Goal: Task Accomplishment & Management: Complete application form

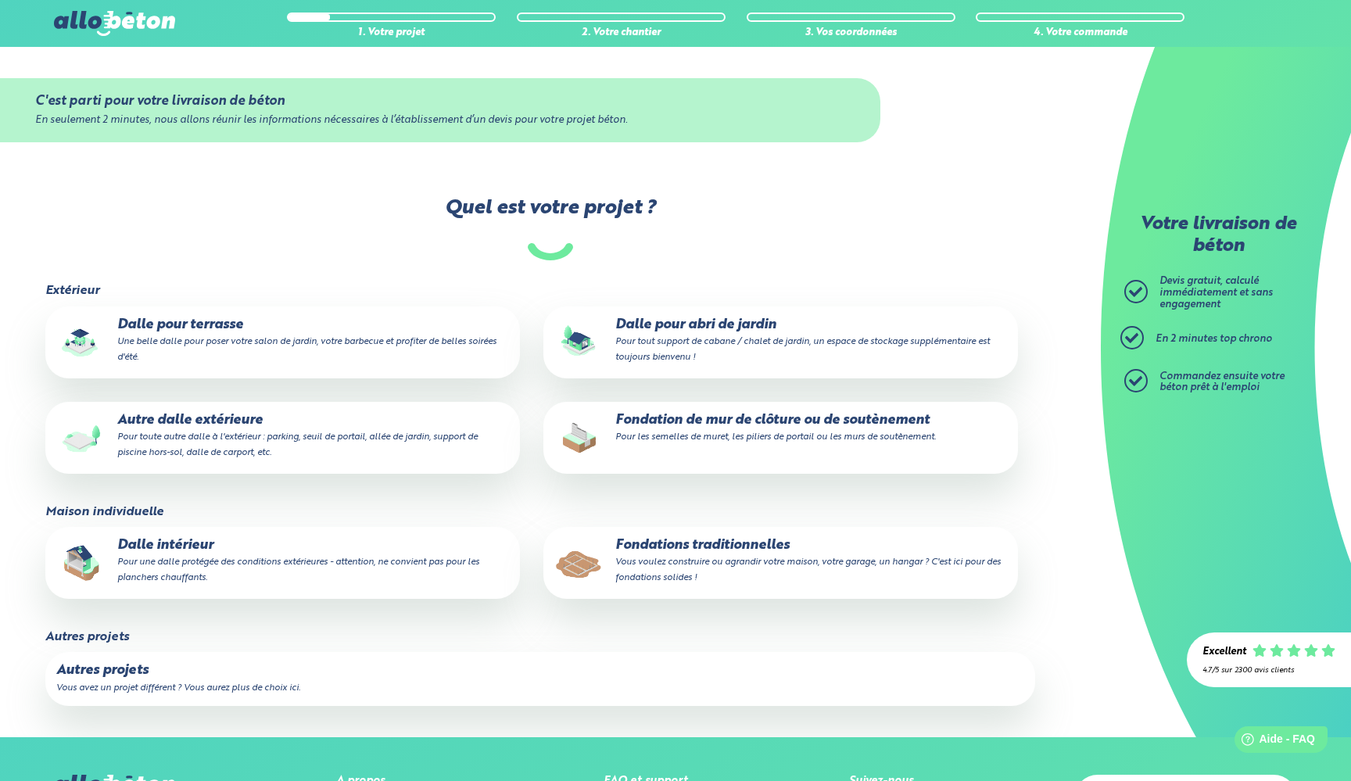
click at [191, 334] on p "Dalle pour terrasse Une belle dalle pour poser votre salon de jardin, votre bar…" at bounding box center [282, 341] width 453 height 48
click at [0, 0] on input "Dalle pour terrasse Une belle dalle pour poser votre salon de jardin, votre bar…" at bounding box center [0, 0] width 0 height 0
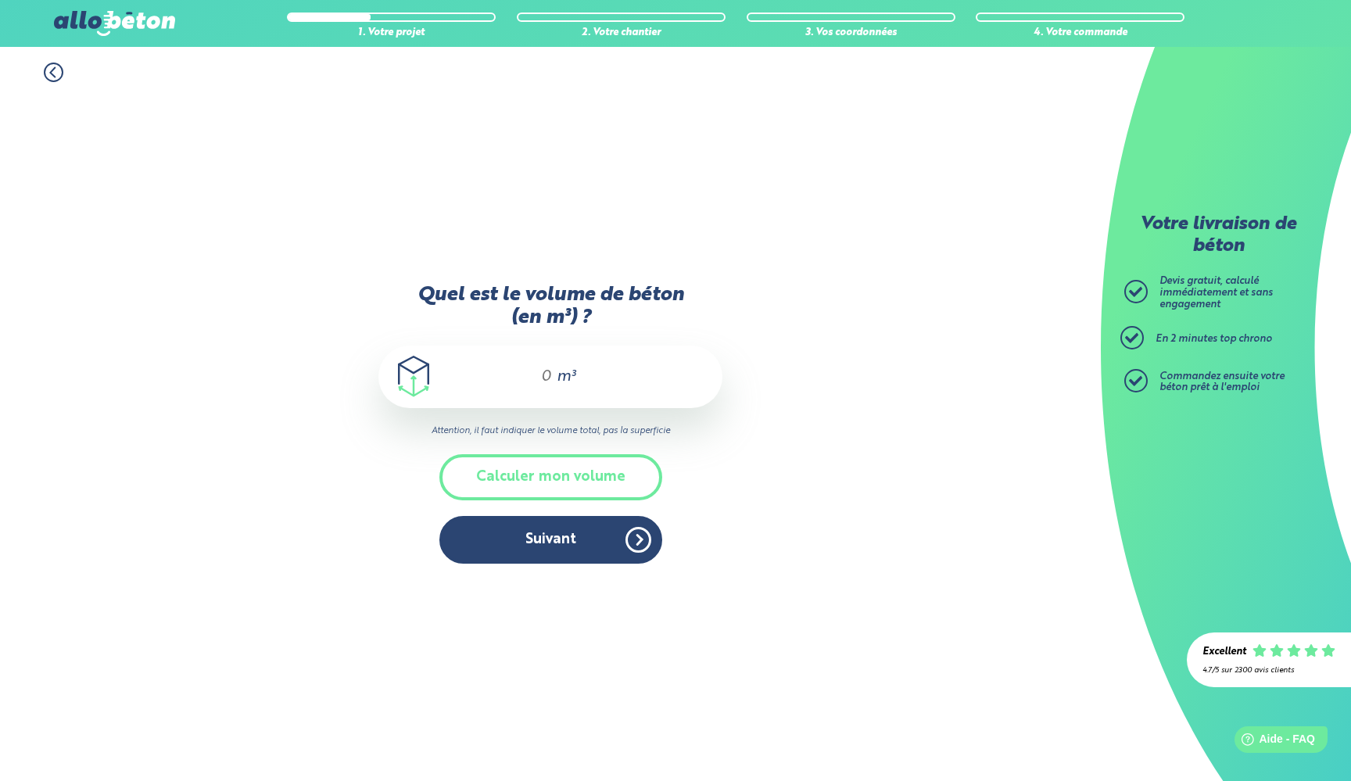
click at [510, 392] on div "m³" at bounding box center [550, 377] width 344 height 63
type input "23"
click at [563, 545] on button "Suivant" at bounding box center [550, 540] width 223 height 48
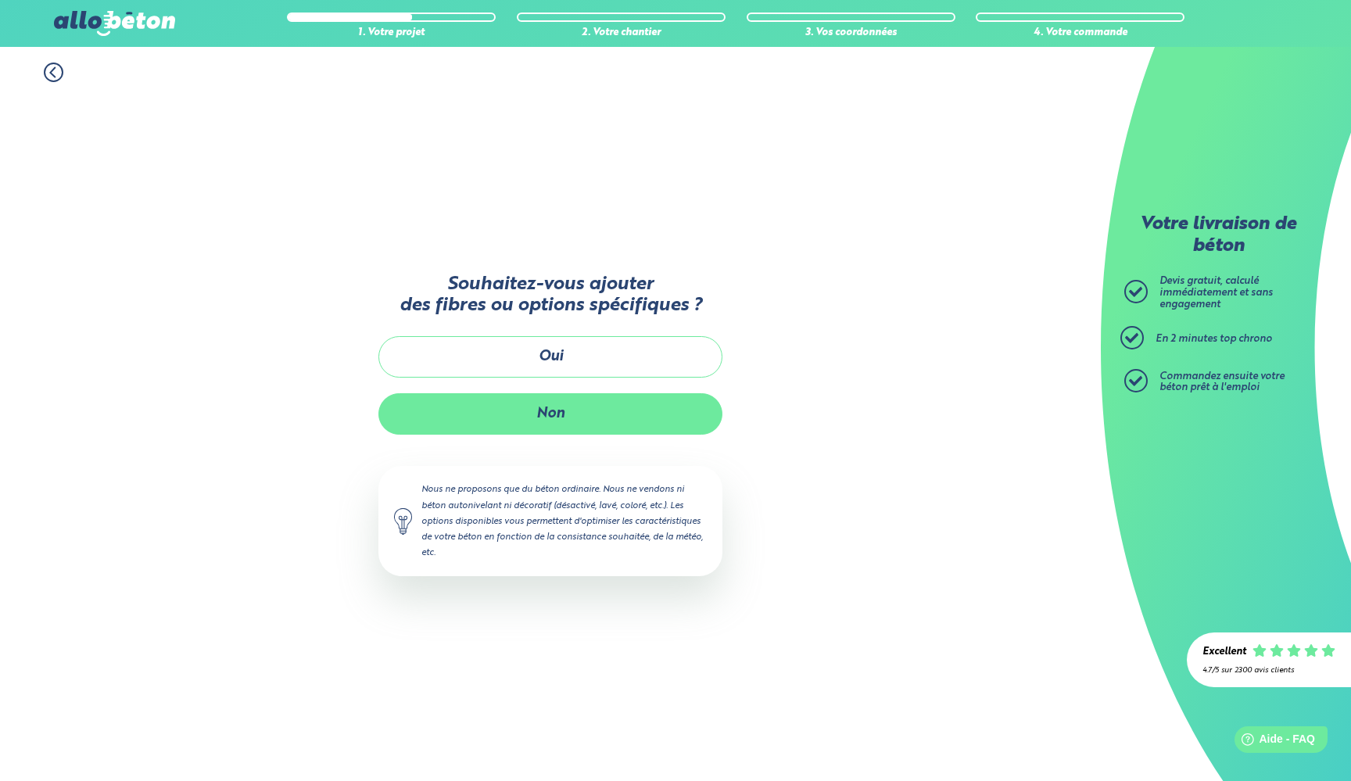
click at [550, 403] on button "Non" at bounding box center [550, 413] width 344 height 41
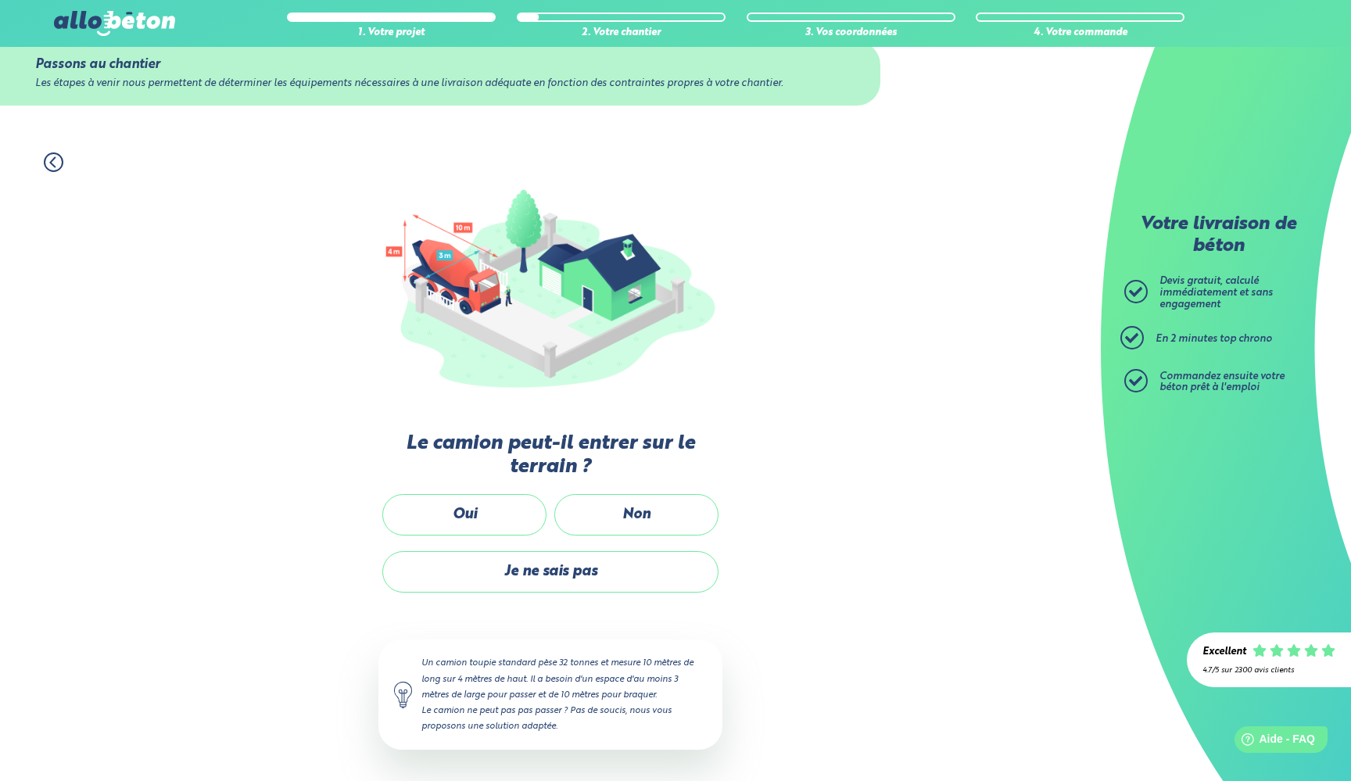
scroll to position [34, 0]
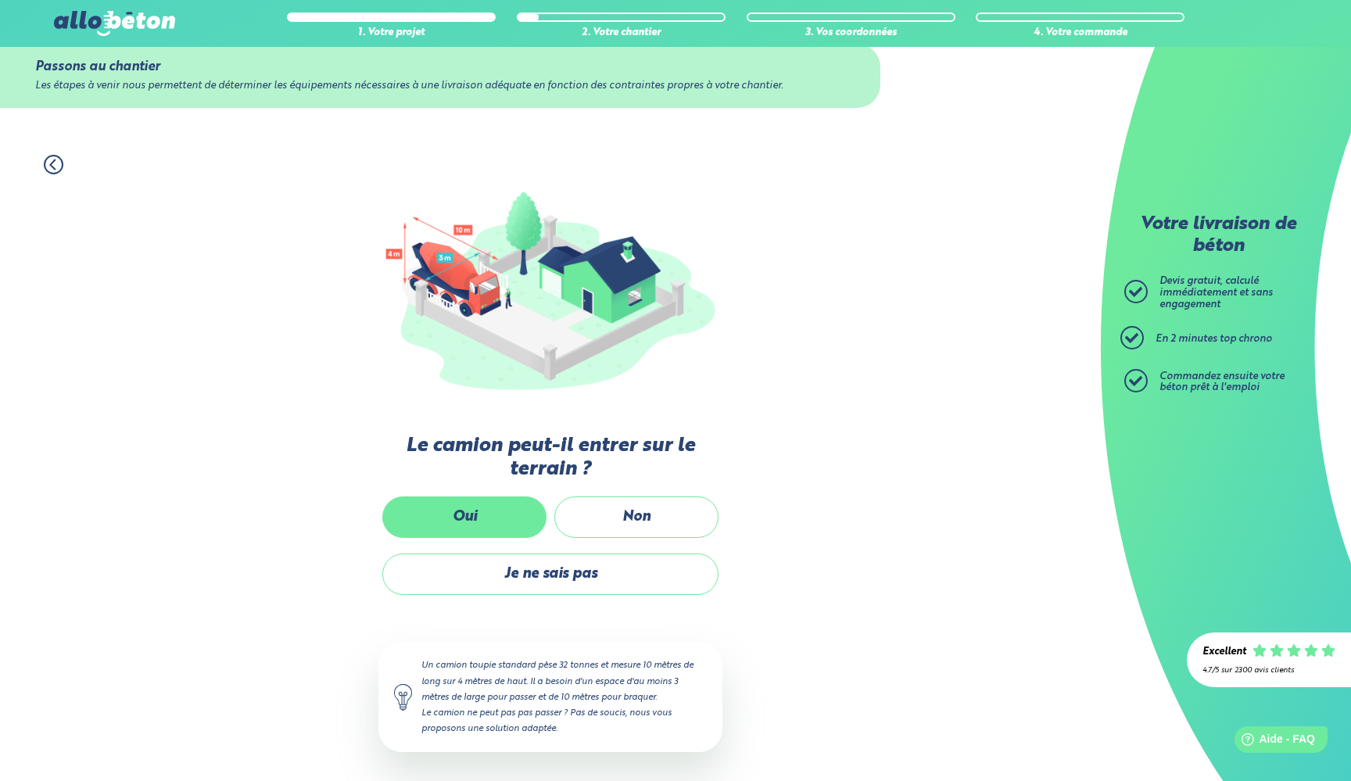
click at [489, 510] on label "Oui" at bounding box center [464, 516] width 164 height 41
click at [0, 0] on input "Oui" at bounding box center [0, 0] width 0 height 0
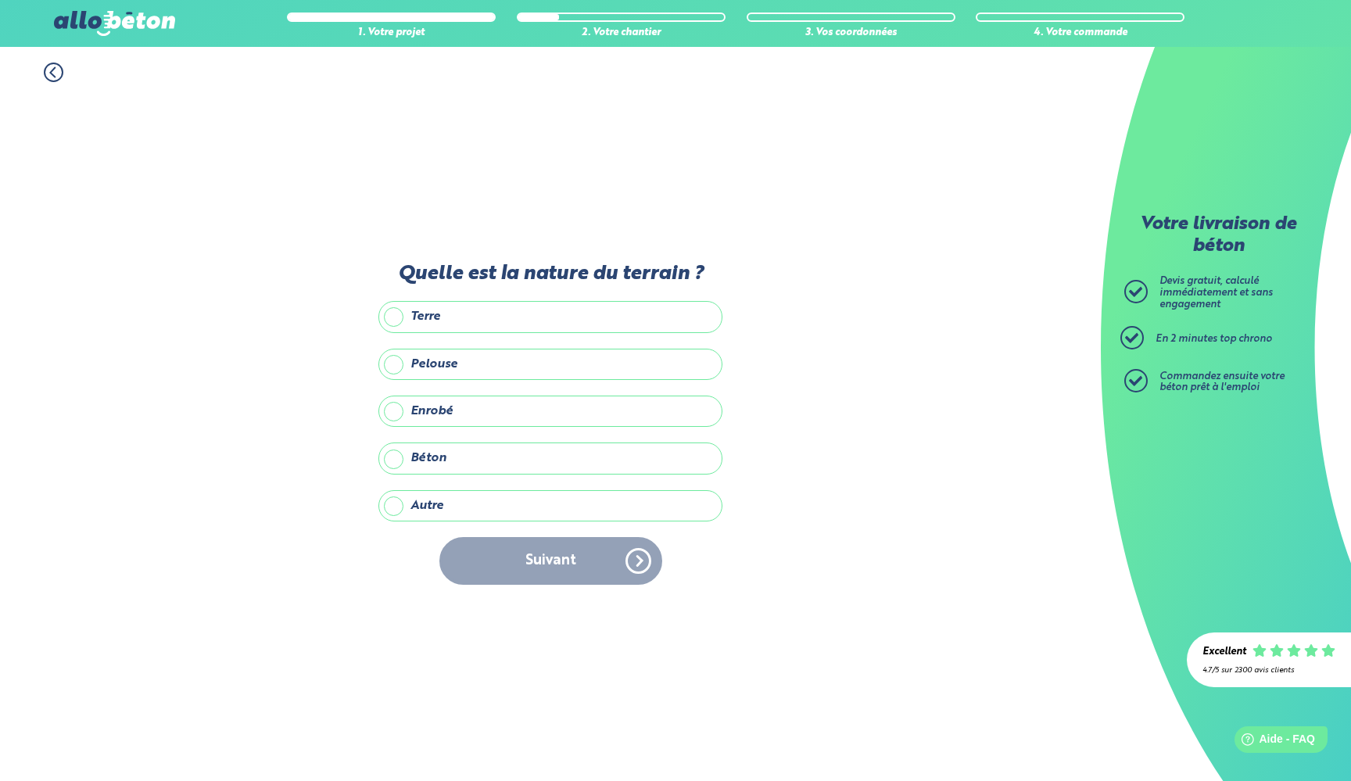
click at [449, 315] on label "Terre" at bounding box center [550, 316] width 344 height 31
click at [0, 0] on input "Terre" at bounding box center [0, 0] width 0 height 0
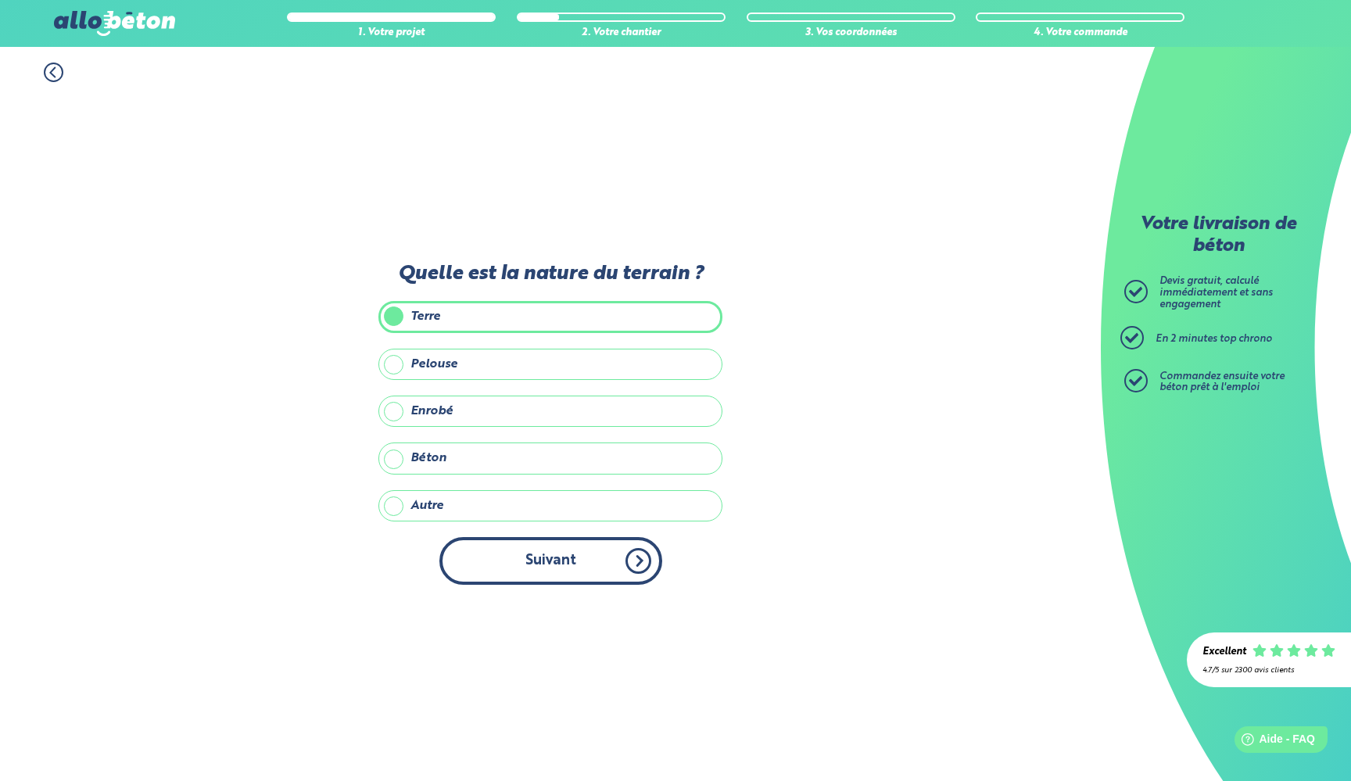
click at [530, 564] on button "Suivant" at bounding box center [550, 561] width 223 height 48
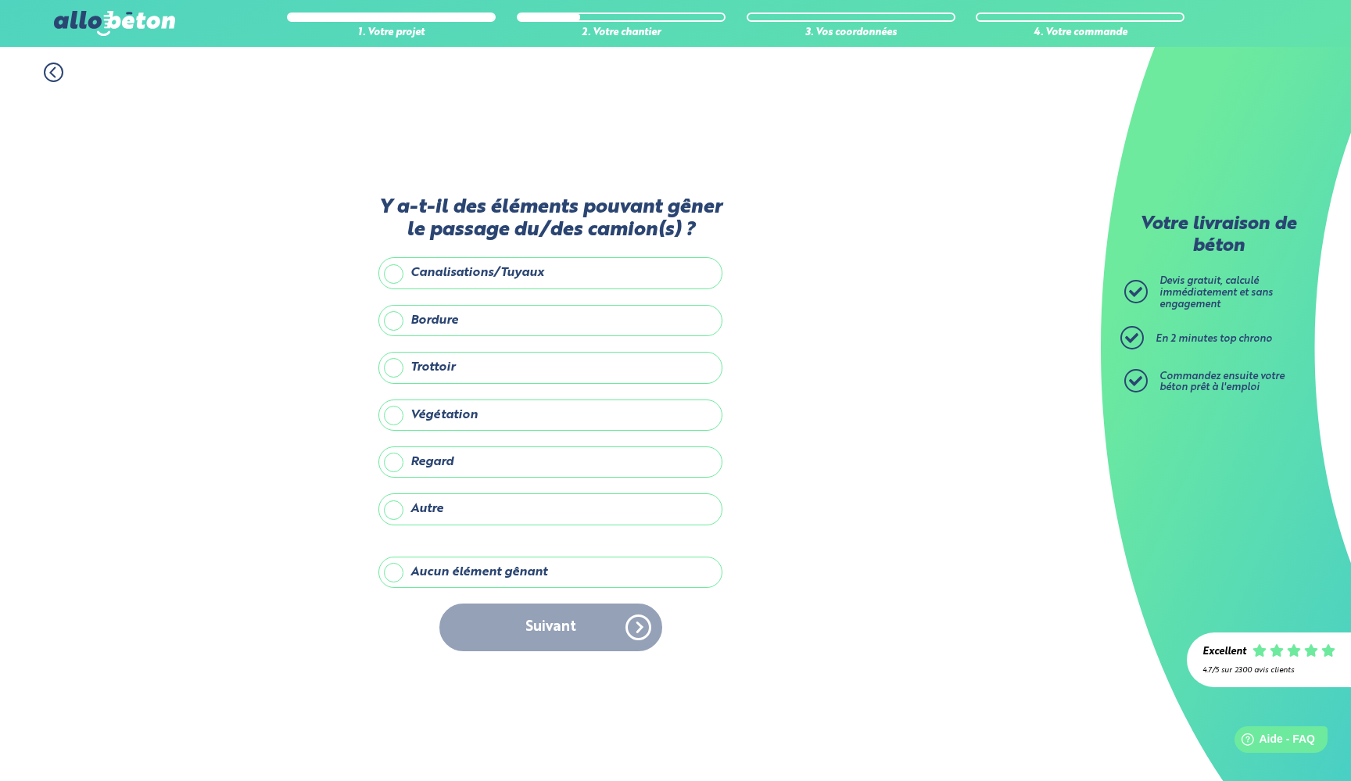
click at [469, 577] on label "Aucun élément gênant" at bounding box center [550, 572] width 344 height 31
click at [0, 0] on input "Aucun élément gênant" at bounding box center [0, 0] width 0 height 0
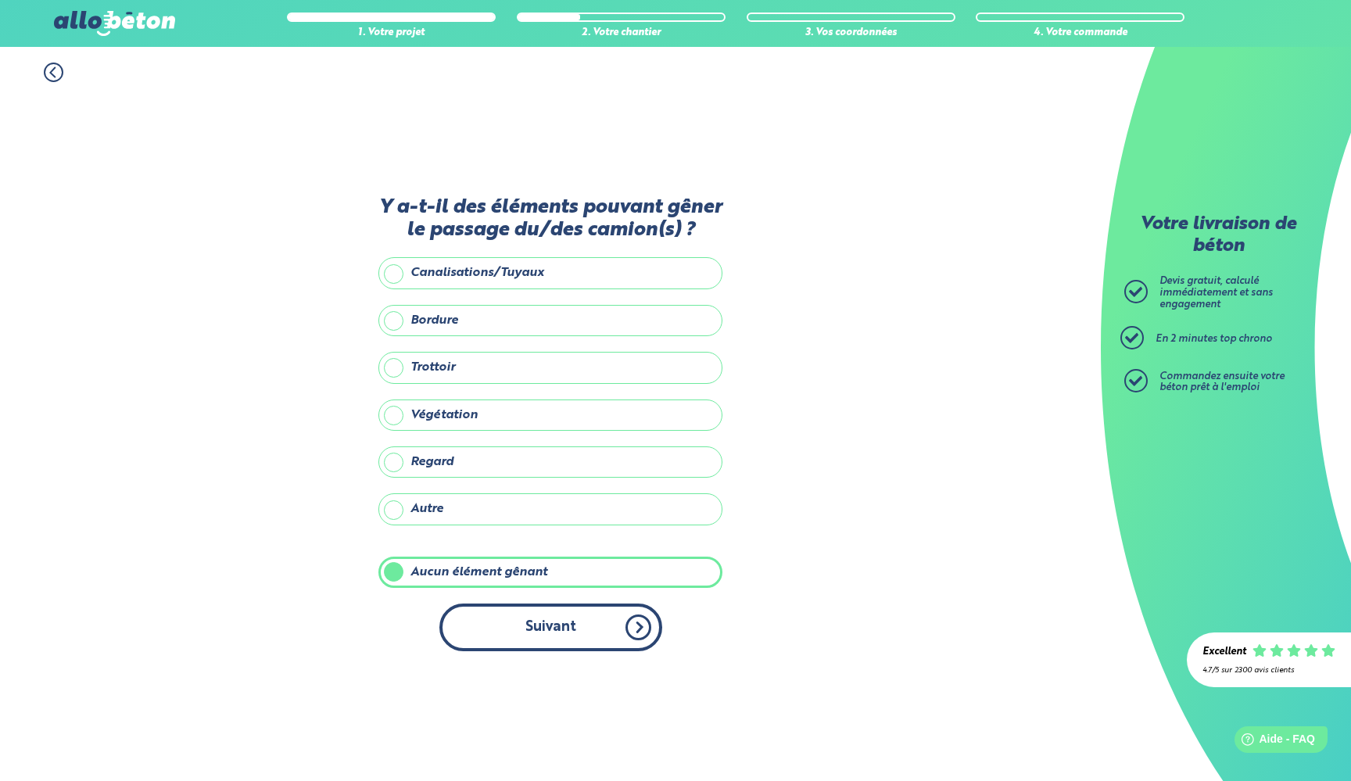
click at [501, 614] on button "Suivant" at bounding box center [550, 628] width 223 height 48
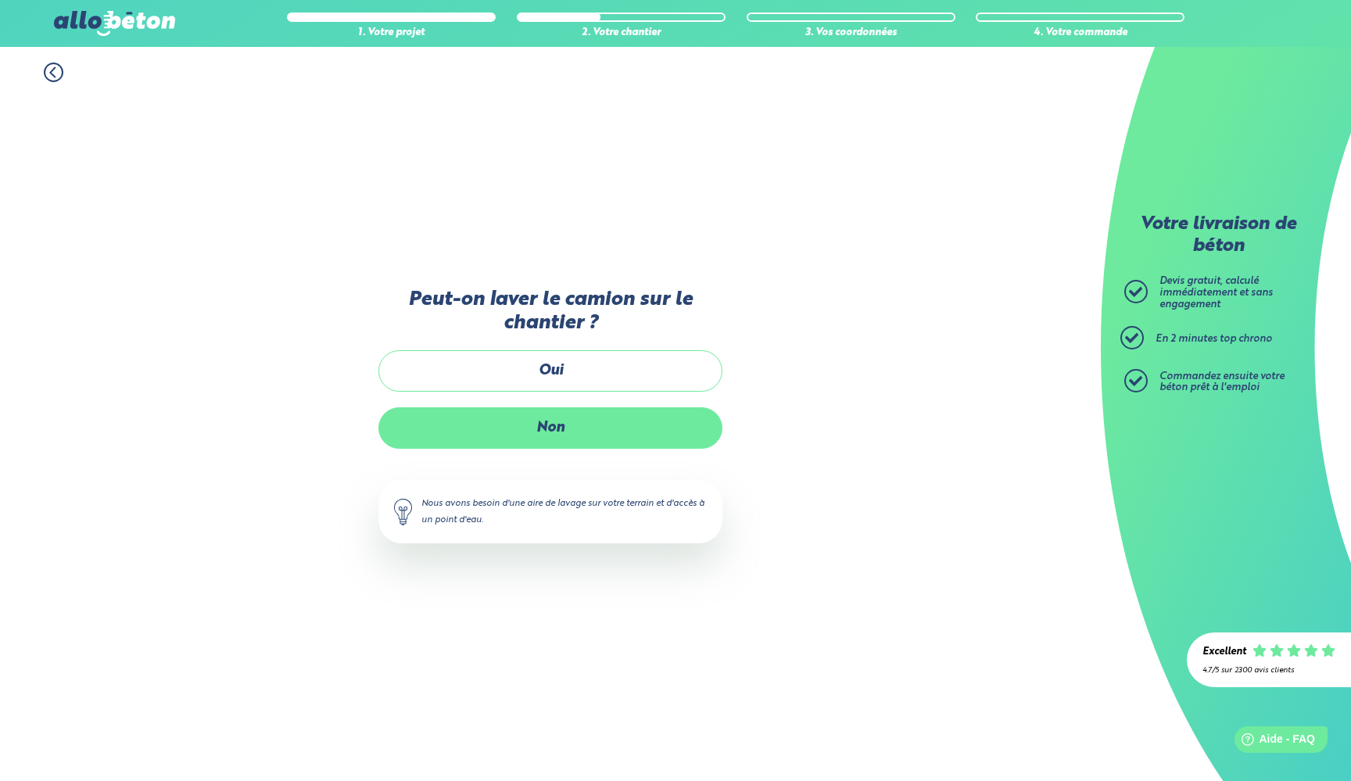
click at [532, 428] on label "Non" at bounding box center [550, 427] width 344 height 41
click at [0, 0] on input "Non" at bounding box center [0, 0] width 0 height 0
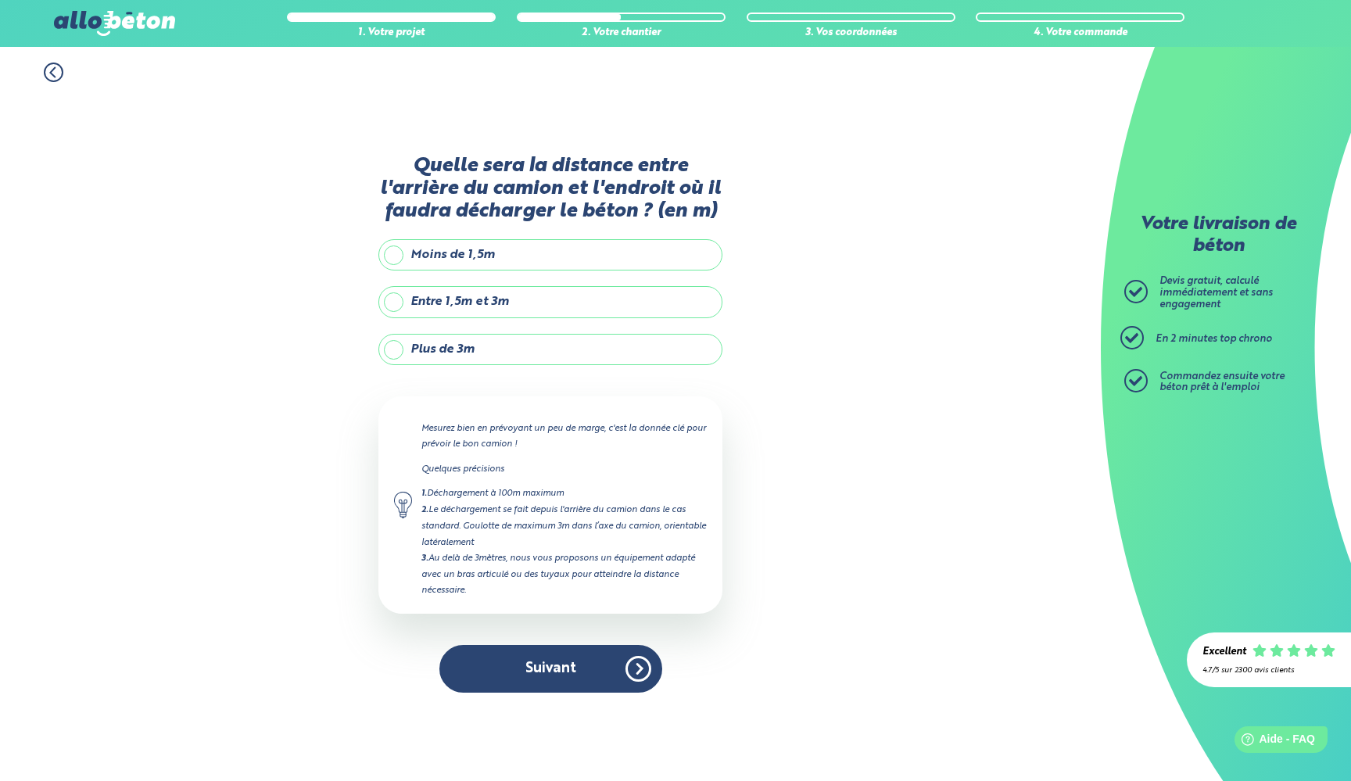
click at [516, 303] on label "Entre 1,5m et 3m" at bounding box center [550, 301] width 344 height 31
click at [0, 0] on input "Entre 1,5m et 3m" at bounding box center [0, 0] width 0 height 0
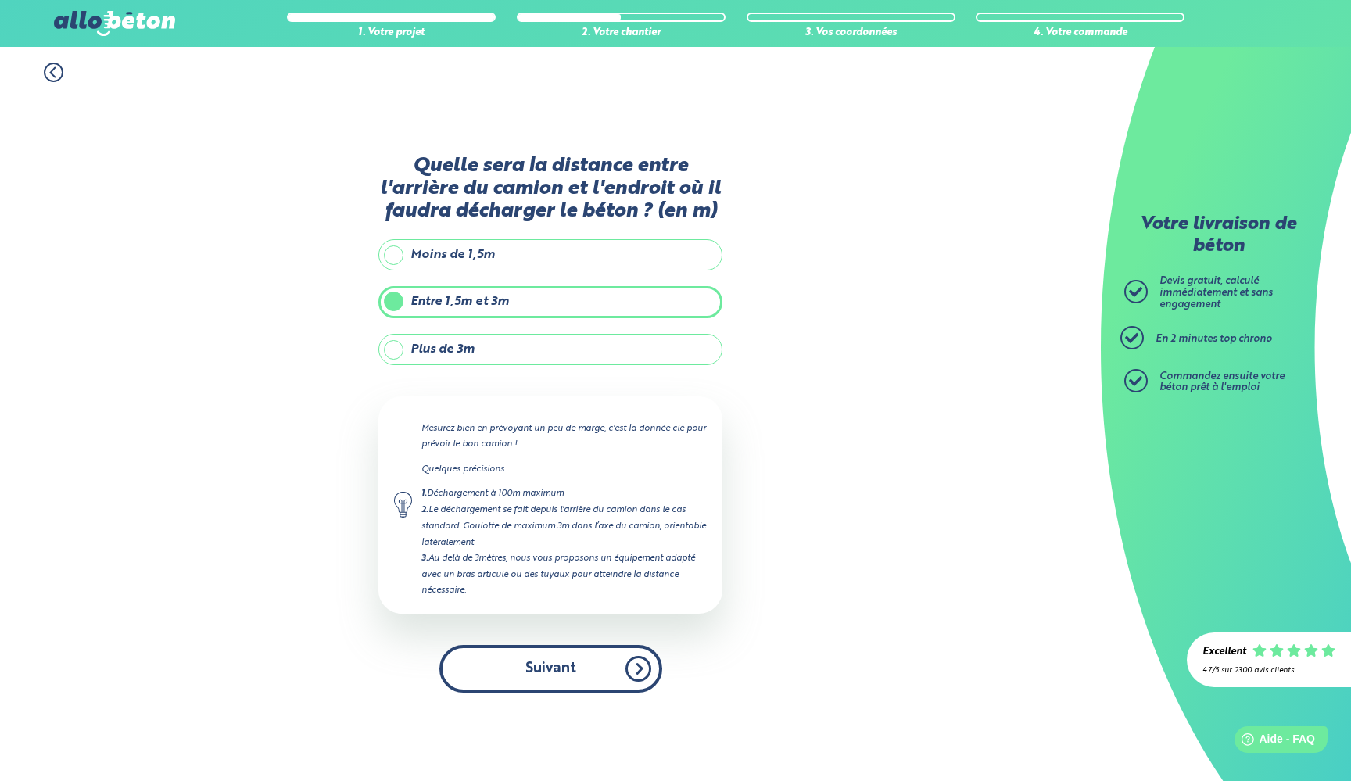
click at [546, 672] on button "Suivant" at bounding box center [550, 669] width 223 height 48
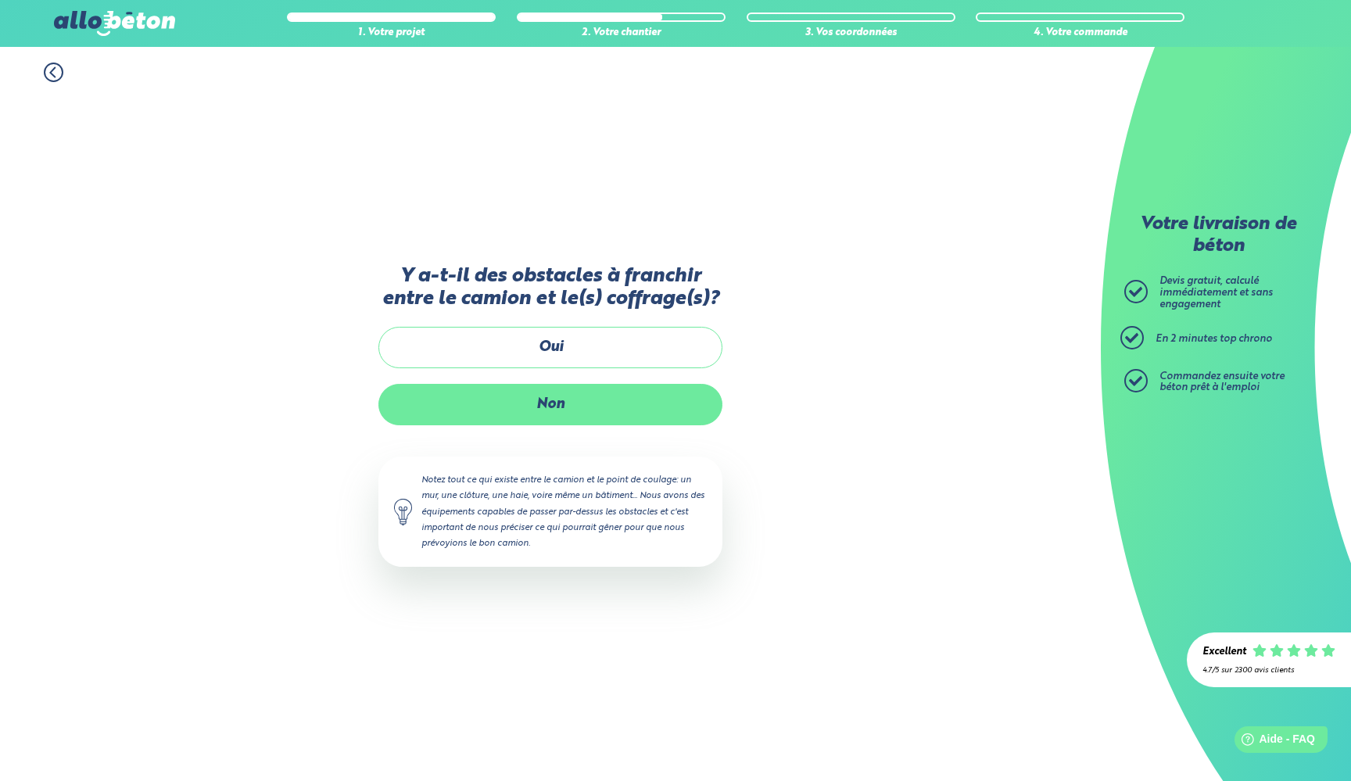
click at [577, 408] on label "Non" at bounding box center [550, 404] width 344 height 41
click at [0, 0] on input "Non" at bounding box center [0, 0] width 0 height 0
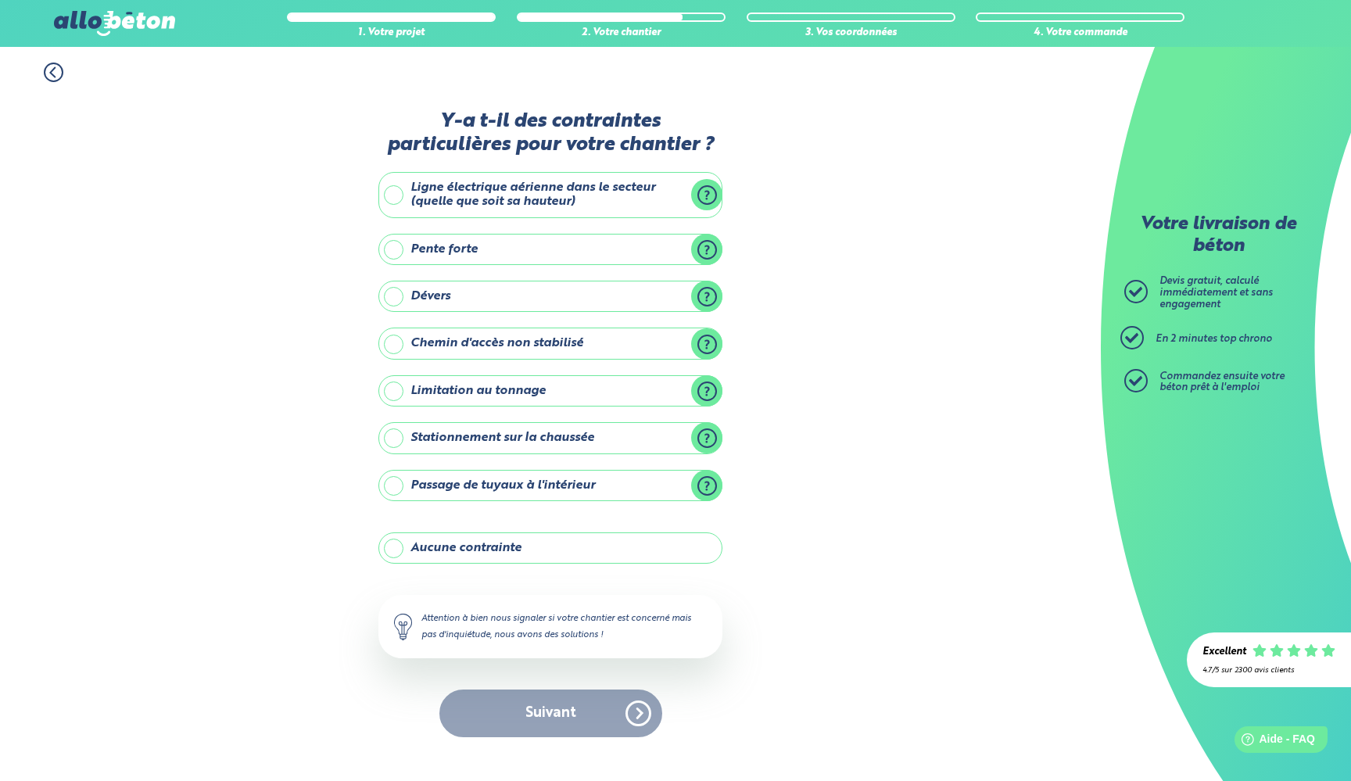
click at [471, 545] on label "Aucune contrainte" at bounding box center [550, 547] width 344 height 31
click at [0, 0] on input "Aucune contrainte" at bounding box center [0, 0] width 0 height 0
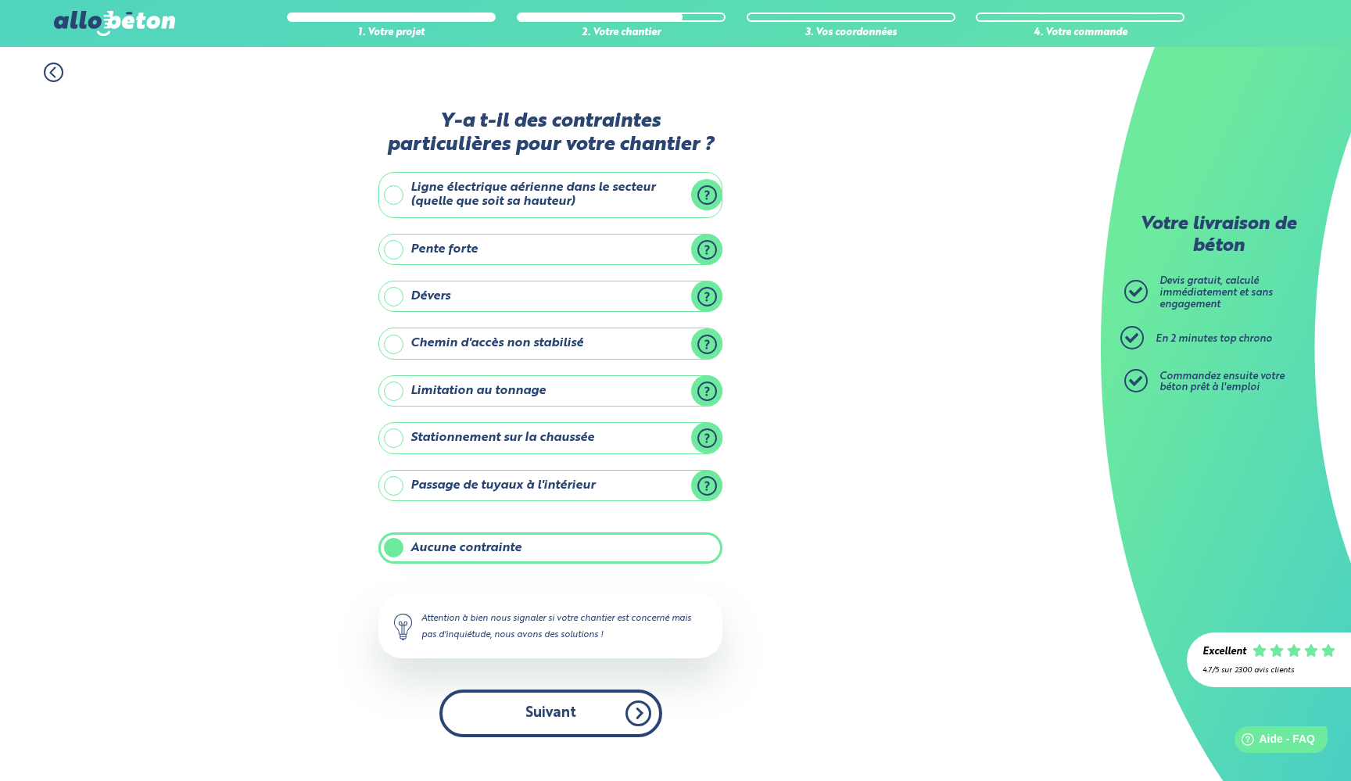
click at [515, 710] on button "Suivant" at bounding box center [550, 714] width 223 height 48
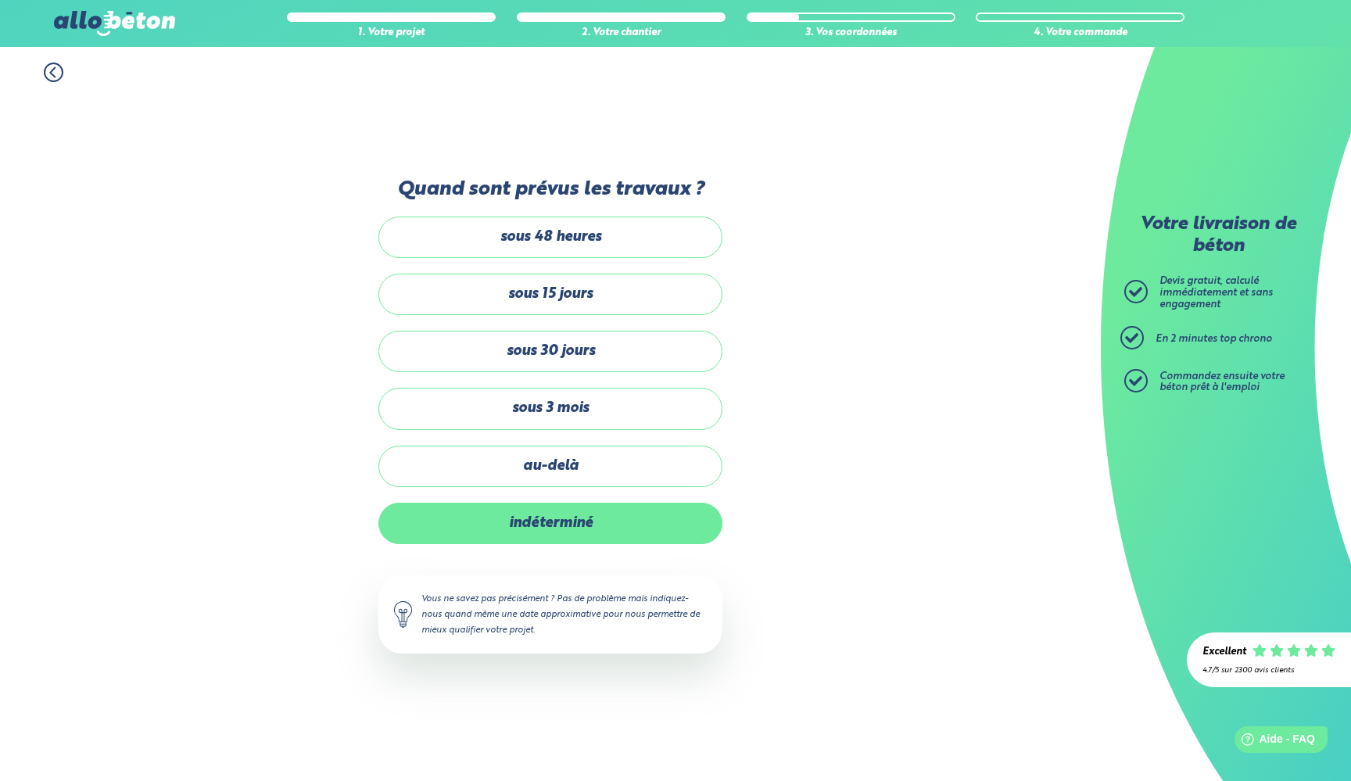
click at [536, 518] on label "indéterminé" at bounding box center [550, 523] width 344 height 41
click at [0, 0] on input "indéterminé" at bounding box center [0, 0] width 0 height 0
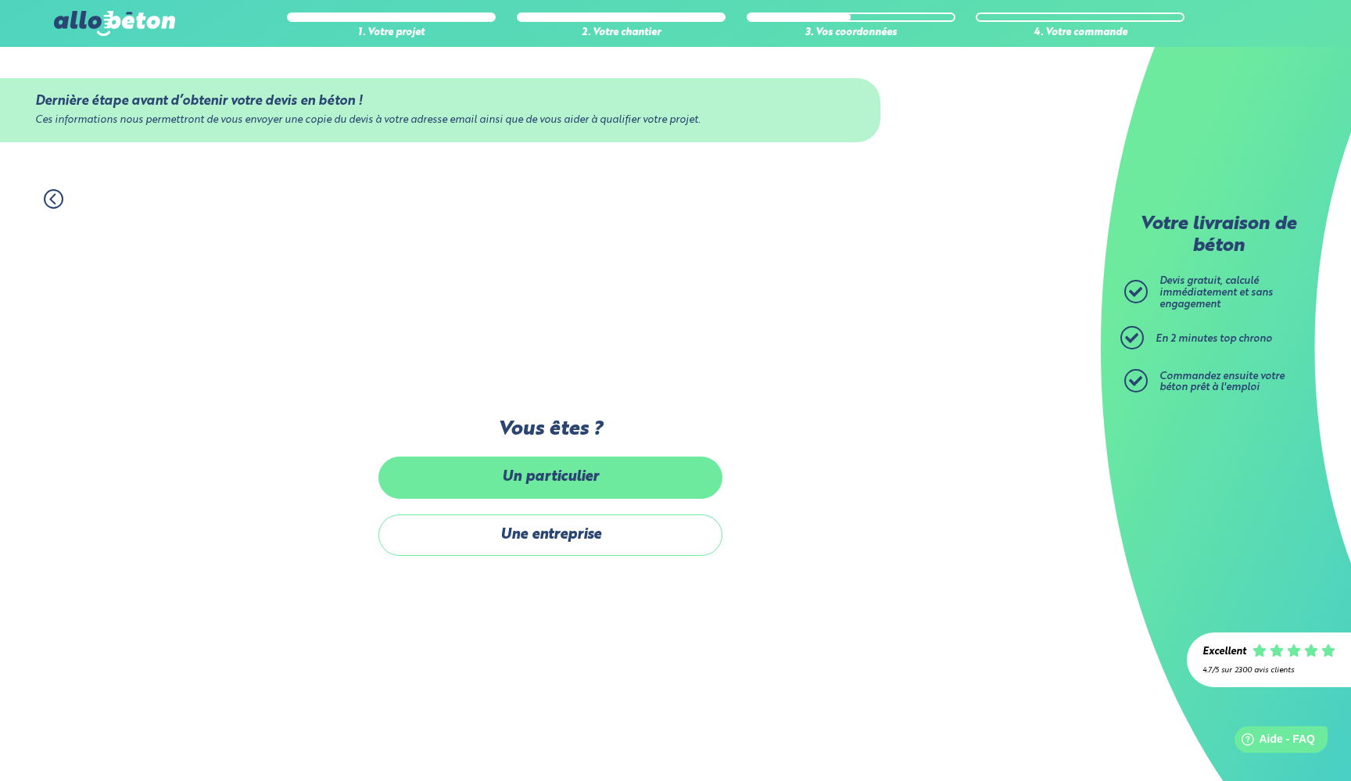
click at [545, 471] on label "Un particulier" at bounding box center [550, 477] width 344 height 41
click at [0, 0] on input "Un particulier" at bounding box center [0, 0] width 0 height 0
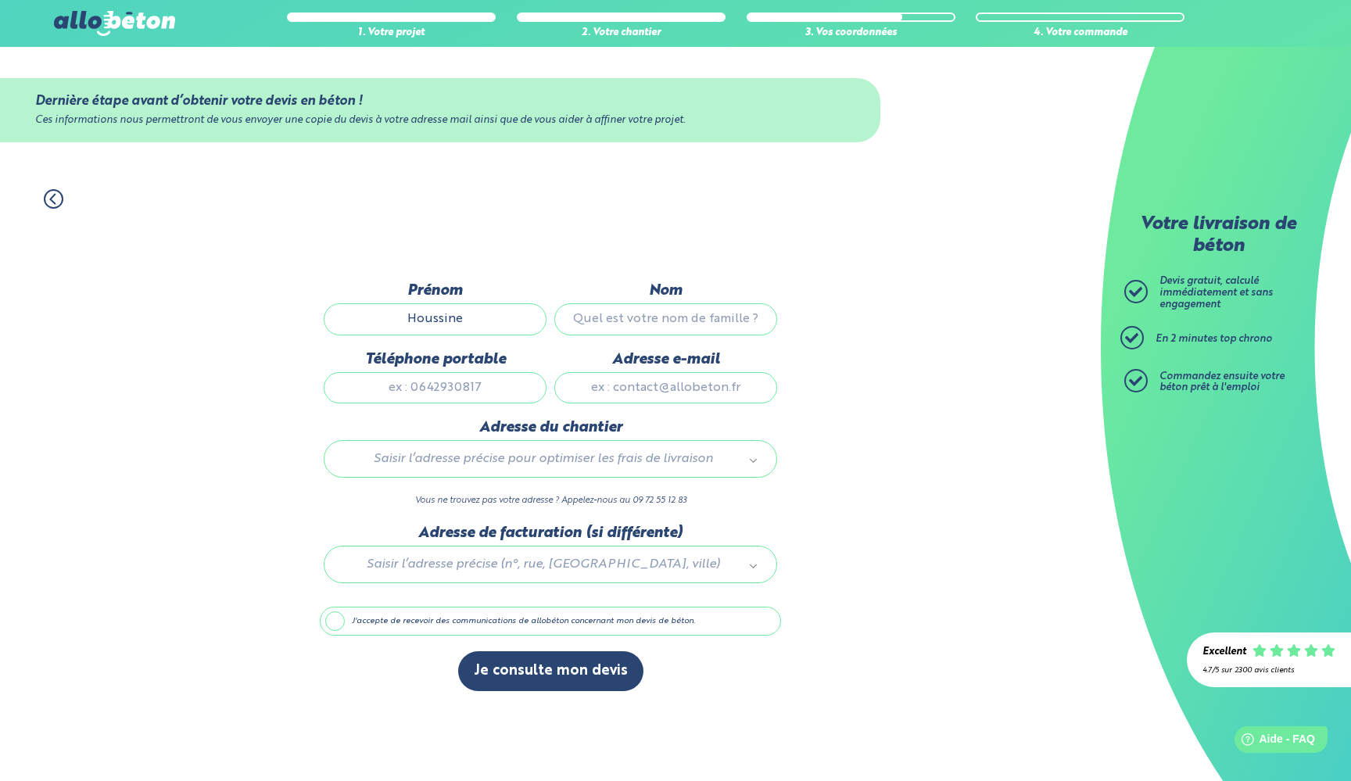
type input "Houssine"
type input "YOUSFI"
type input "0638803265"
type input "[EMAIL_ADDRESS][DOMAIN_NAME]"
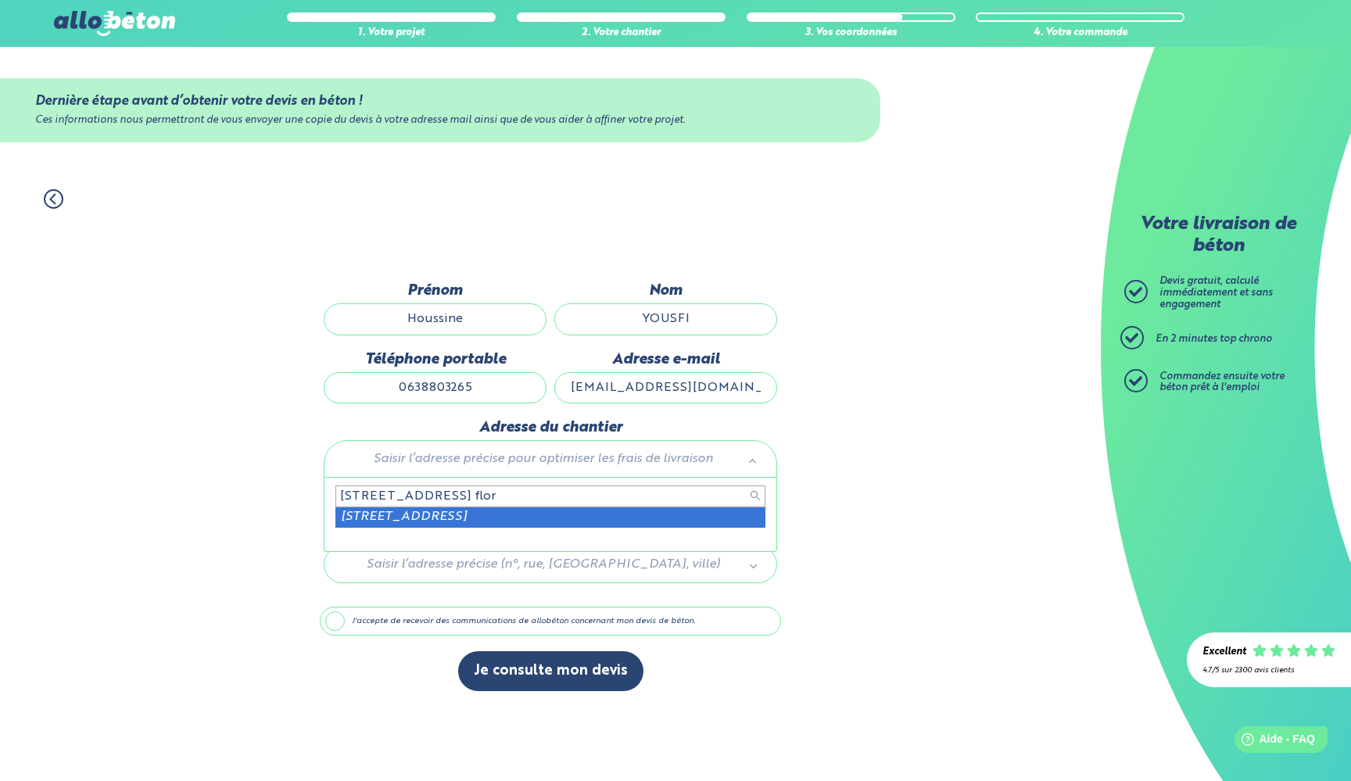
type input "[STREET_ADDRESS] flor"
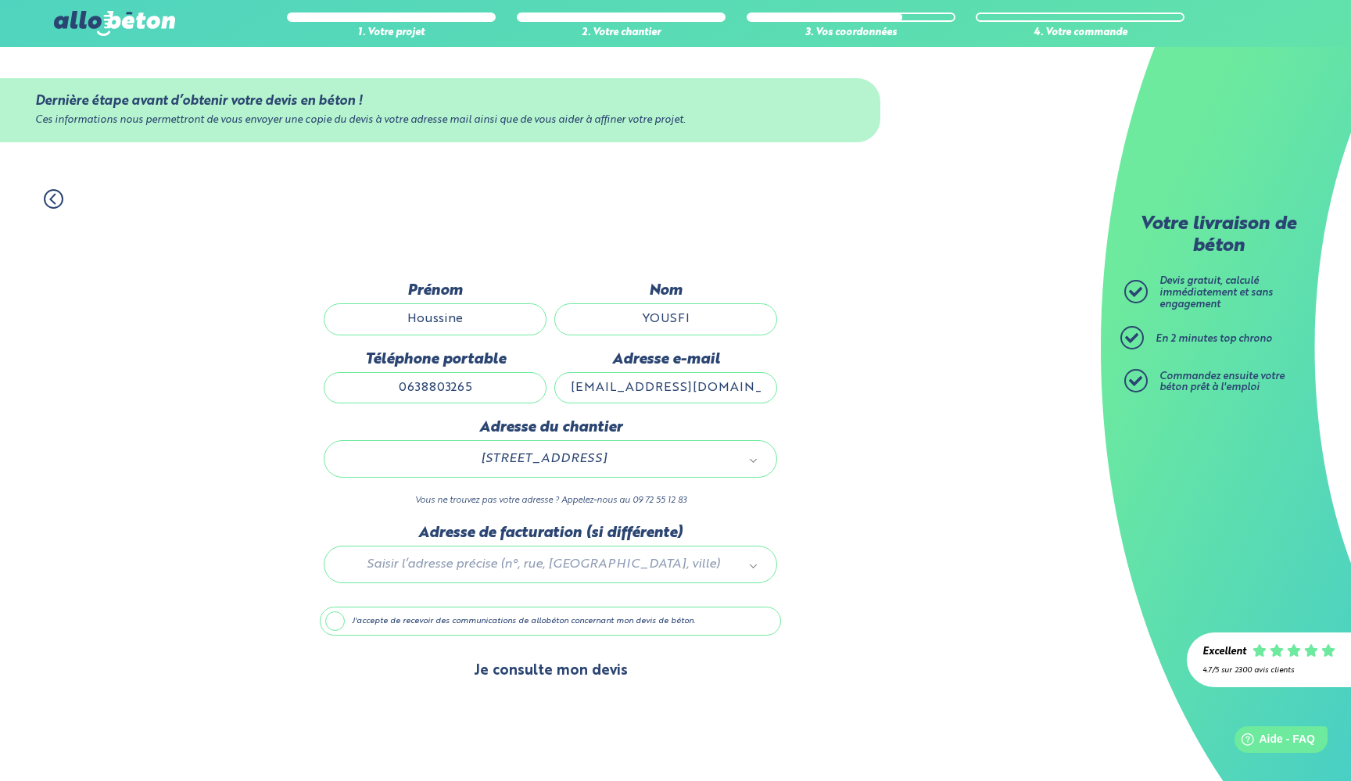
click at [514, 676] on button "Je consulte mon devis" at bounding box center [550, 671] width 185 height 40
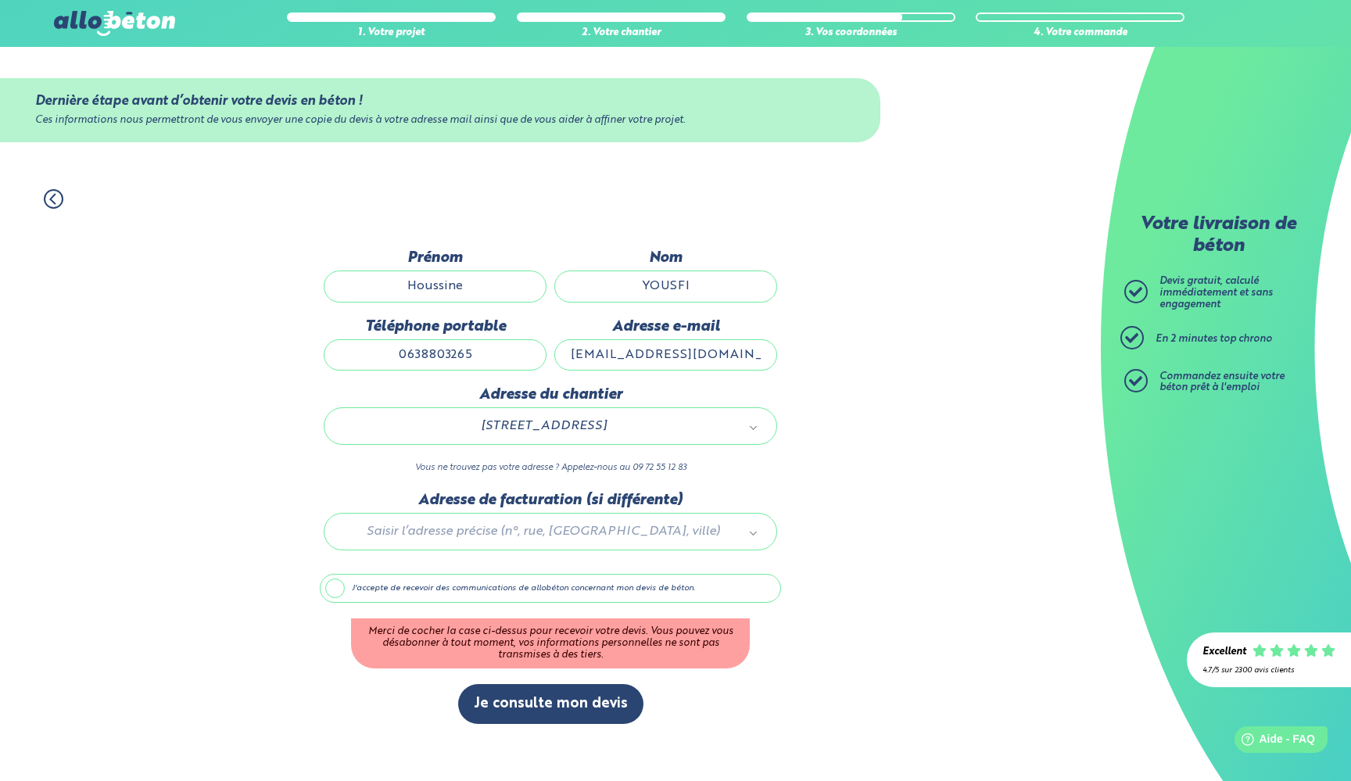
click at [330, 595] on label "J'accepte de recevoir des communications de allobéton concernant mon devis de b…" at bounding box center [550, 589] width 461 height 30
click at [0, 0] on input "J'accepte de recevoir des communications de allobéton concernant mon devis de b…" at bounding box center [0, 0] width 0 height 0
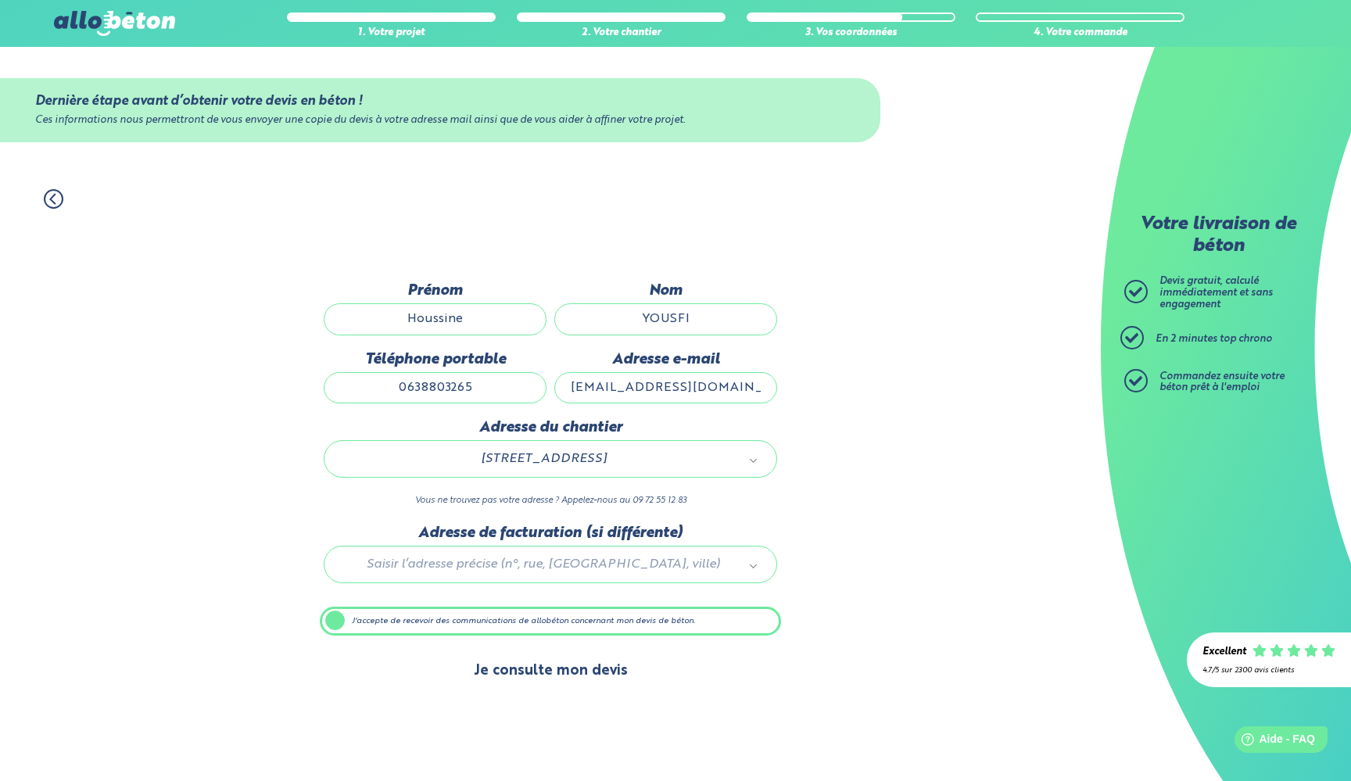
click at [588, 676] on button "Je consulte mon devis" at bounding box center [550, 671] width 185 height 40
